Goal: Task Accomplishment & Management: Manage account settings

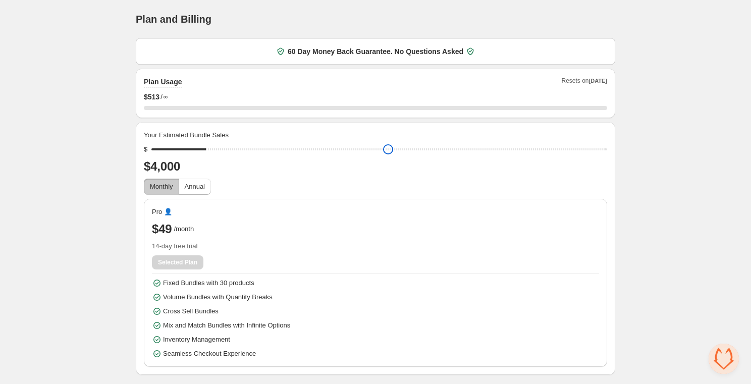
type input "****"
drag, startPoint x: 156, startPoint y: 150, endPoint x: 99, endPoint y: 190, distance: 69.9
click at [151, 157] on input "range" at bounding box center [379, 149] width 456 height 14
click at [82, 180] on div "Home Bundles Analytics Plan and Billing Plan and Billing. This page is ready Pl…" at bounding box center [375, 187] width 751 height 375
